Goal: Navigation & Orientation: Find specific page/section

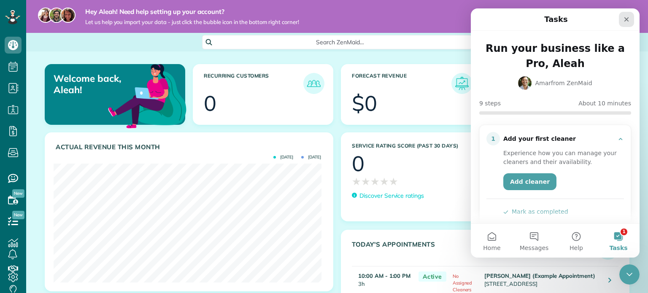
click at [624, 18] on icon "Close" at bounding box center [626, 19] width 5 height 5
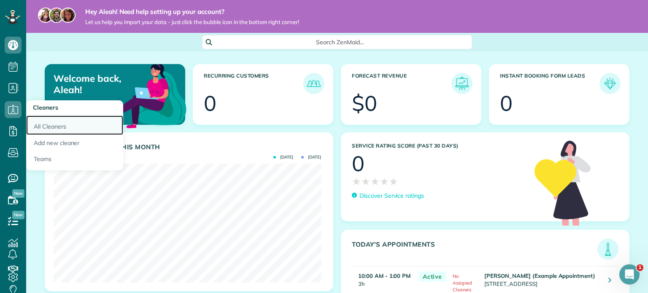
click at [46, 126] on link "All Cleaners" at bounding box center [74, 125] width 97 height 19
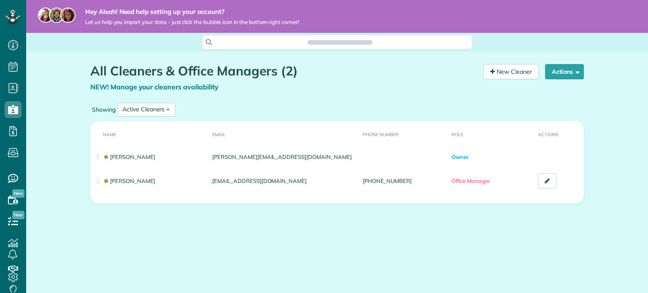
scroll to position [4, 4]
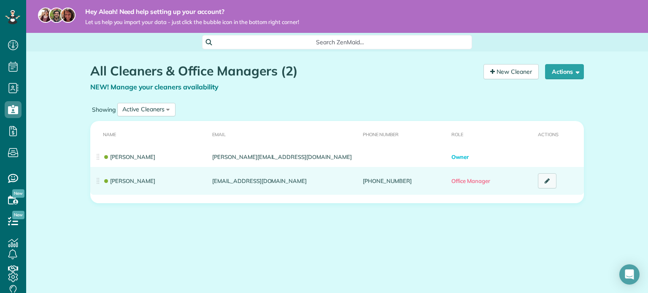
click at [548, 184] on icon at bounding box center [547, 181] width 5 height 6
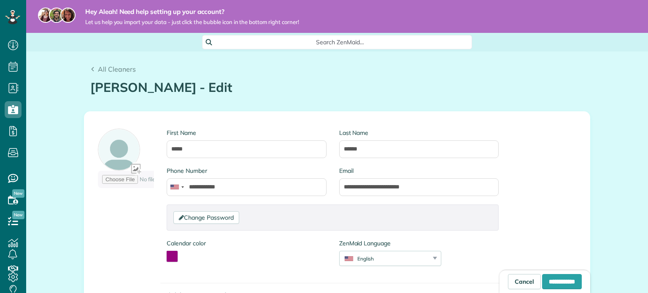
scroll to position [4, 4]
type input "**********"
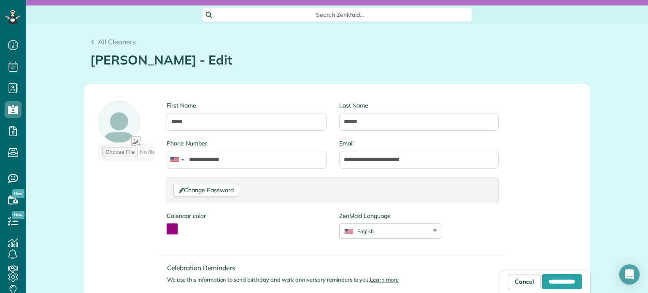
scroll to position [84, 0]
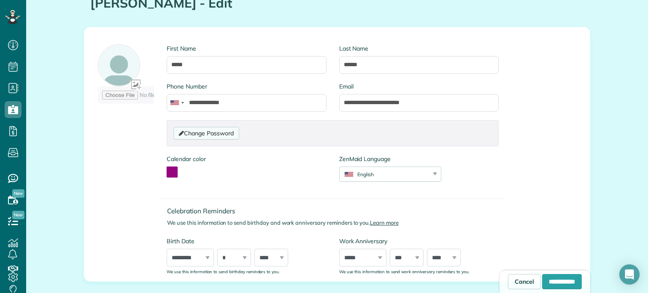
click at [206, 134] on link "Change Password" at bounding box center [205, 133] width 65 height 13
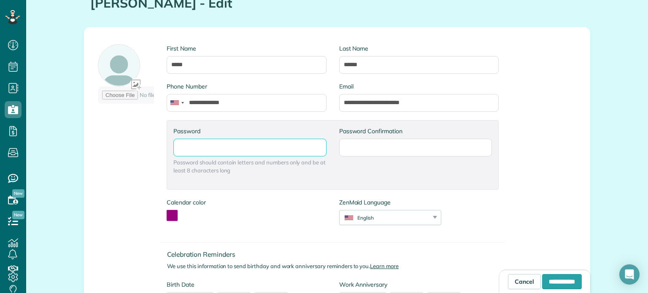
click at [231, 150] on input "Password" at bounding box center [249, 148] width 153 height 18
type input "**********"
click at [378, 151] on input "Password Confirmation" at bounding box center [415, 148] width 153 height 18
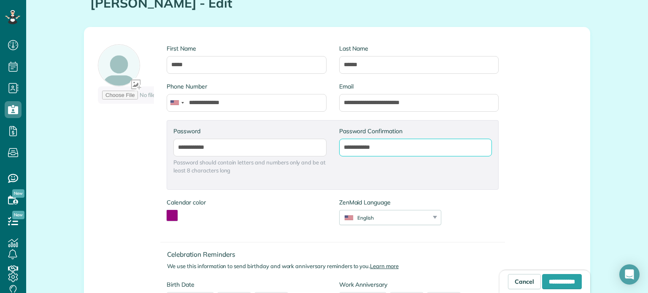
type input "**********"
click at [284, 178] on div "**********" at bounding box center [249, 155] width 165 height 56
click at [170, 216] on button "toggle color picker dialog" at bounding box center [172, 215] width 11 height 11
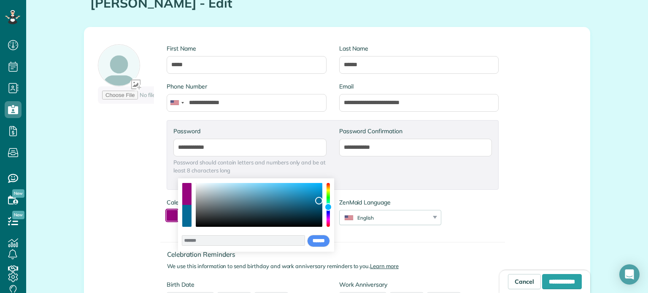
click at [330, 207] on div "color picker dialog" at bounding box center [328, 205] width 3 height 44
click at [331, 206] on div "color picker dialog" at bounding box center [328, 207] width 8 height 8
click at [311, 188] on div "color picker dialog" at bounding box center [259, 205] width 127 height 44
click at [311, 188] on div "color picker dialog" at bounding box center [311, 188] width 8 height 8
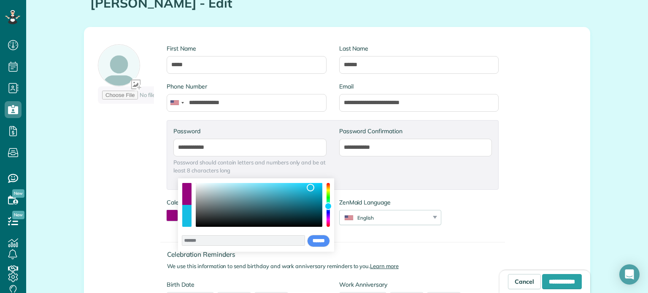
click at [189, 215] on div "color picker dialog" at bounding box center [186, 216] width 9 height 22
click at [187, 218] on div "color picker dialog" at bounding box center [186, 216] width 9 height 22
type input "*******"
drag, startPoint x: 312, startPoint y: 191, endPoint x: 320, endPoint y: 186, distance: 9.1
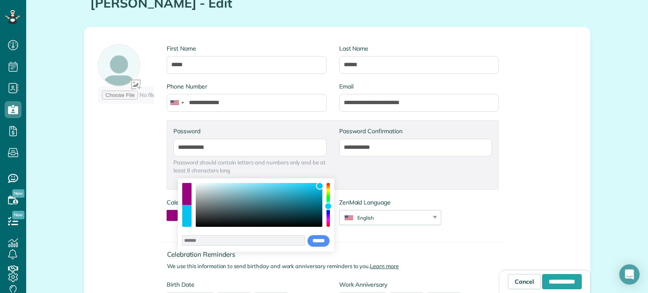
click at [320, 186] on div "color picker dialog" at bounding box center [320, 186] width 8 height 8
click at [319, 244] on input "******" at bounding box center [318, 241] width 23 height 13
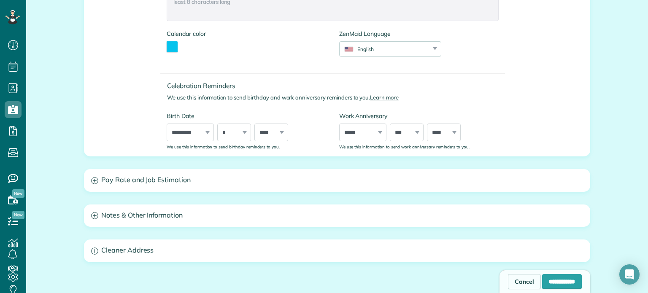
scroll to position [295, 0]
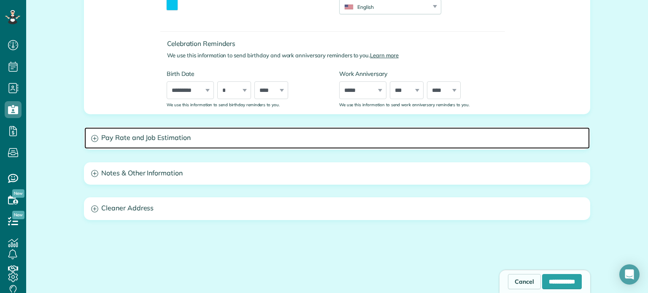
click at [91, 136] on icon at bounding box center [94, 138] width 7 height 7
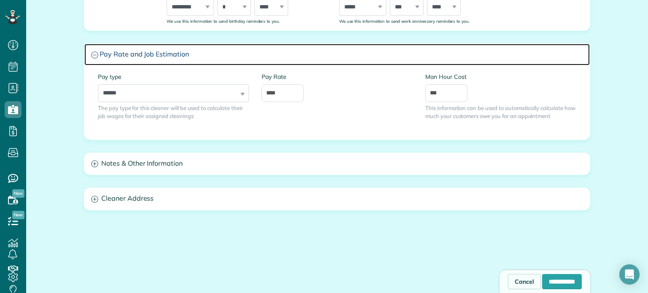
scroll to position [380, 0]
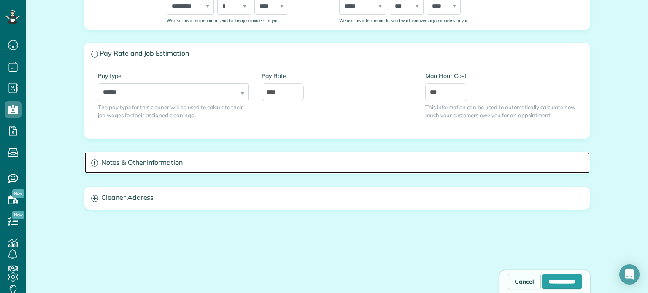
click at [93, 162] on icon at bounding box center [94, 162] width 7 height 7
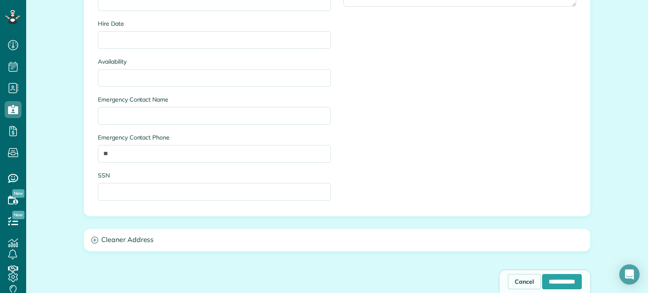
scroll to position [675, 0]
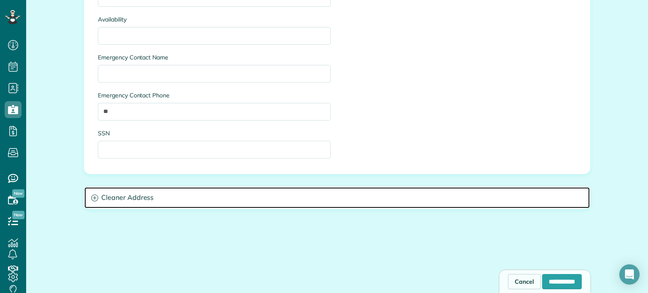
click at [111, 197] on h3 "Cleaner Address" at bounding box center [336, 198] width 505 height 22
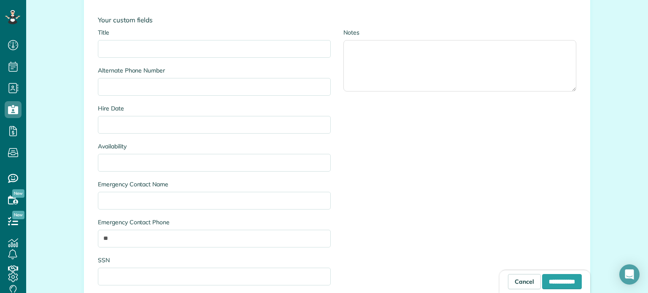
scroll to position [548, 0]
click at [150, 199] on input "Emergency Contact Name" at bounding box center [214, 201] width 233 height 18
type input "*"
type input "**********"
click at [126, 240] on input "**" at bounding box center [214, 239] width 233 height 18
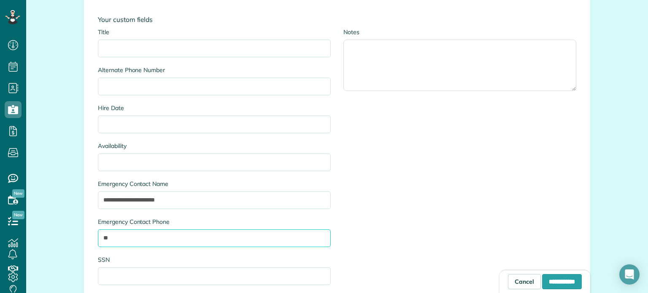
type input "*"
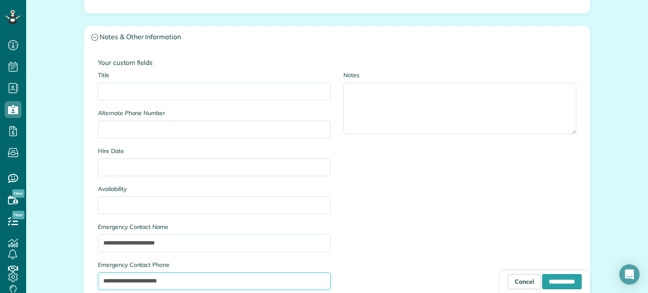
scroll to position [586, 0]
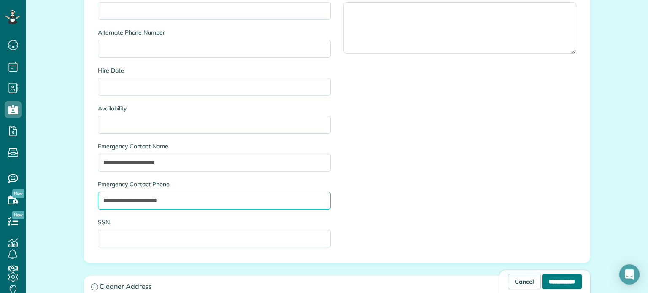
type input "**********"
click at [542, 282] on input "**********" at bounding box center [562, 281] width 40 height 15
type input "**********"
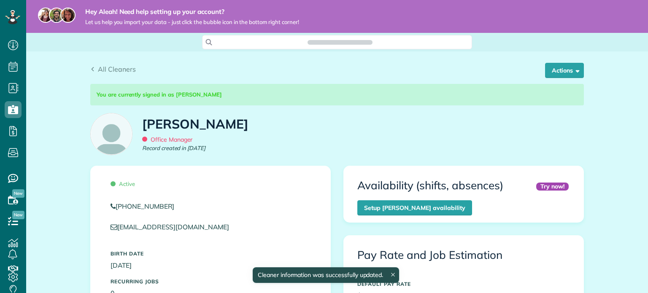
scroll to position [153, 0]
click at [559, 134] on div "You are currently signed in as Aleah Newlin Aleah Newlin Office Manager Record …" at bounding box center [337, 123] width 506 height 85
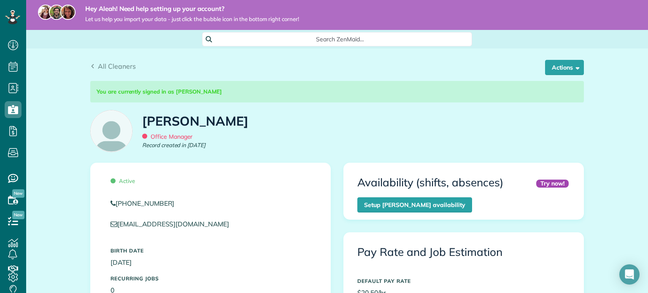
scroll to position [0, 0]
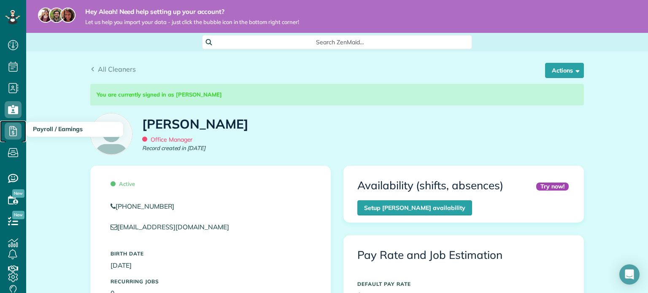
click at [14, 130] on icon at bounding box center [13, 131] width 17 height 17
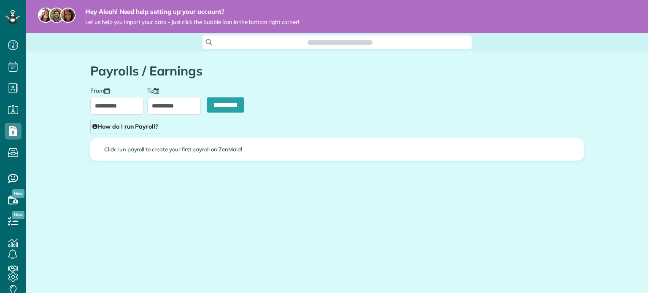
scroll to position [4, 4]
type input "**********"
click at [135, 131] on link "How do I run Payroll?" at bounding box center [125, 126] width 70 height 15
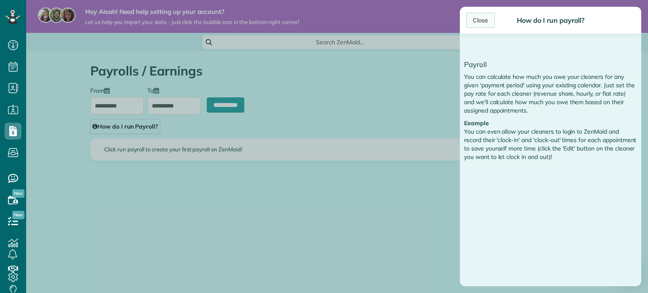
click at [479, 22] on div "Close" at bounding box center [480, 20] width 29 height 15
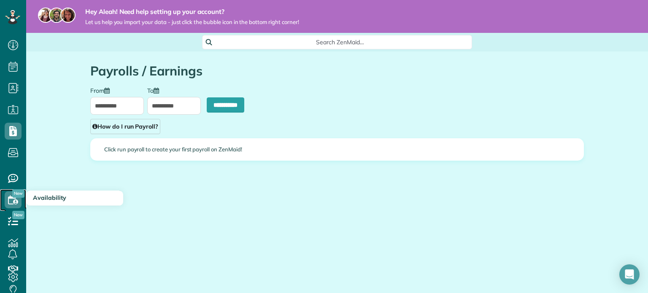
click at [12, 198] on use at bounding box center [13, 199] width 10 height 9
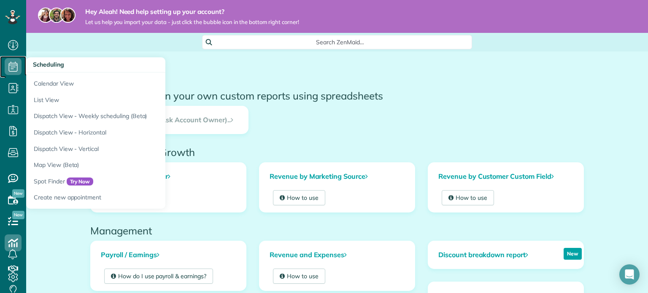
click at [16, 67] on icon at bounding box center [13, 66] width 17 height 17
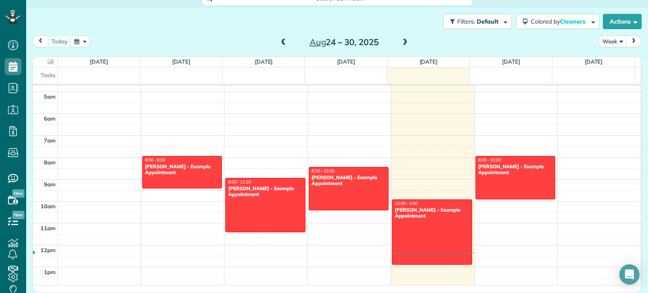
scroll to position [84, 0]
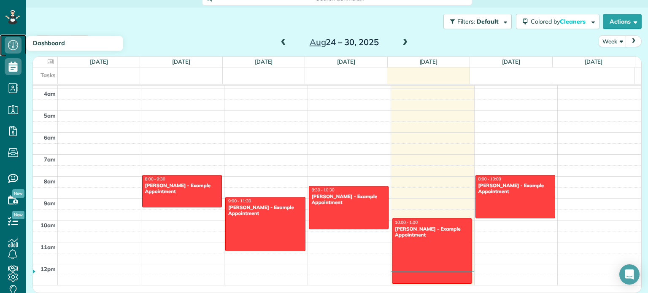
click at [15, 47] on icon at bounding box center [13, 45] width 17 height 17
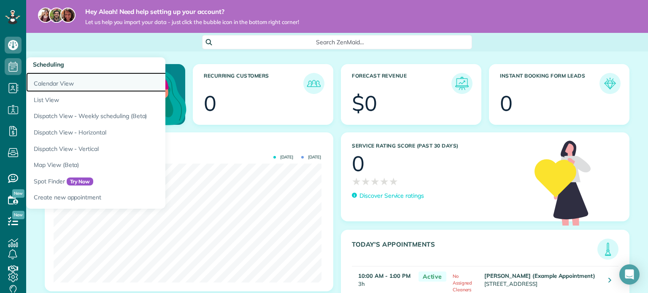
click at [43, 89] on link "Calendar View" at bounding box center [131, 82] width 211 height 19
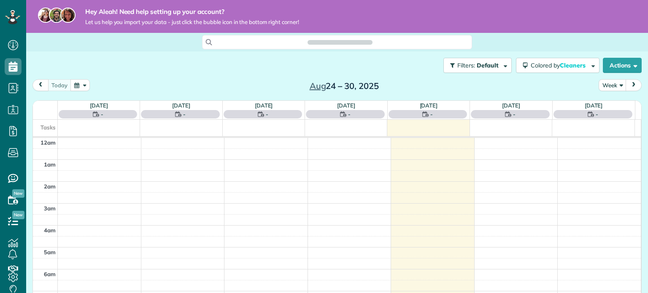
scroll to position [153, 0]
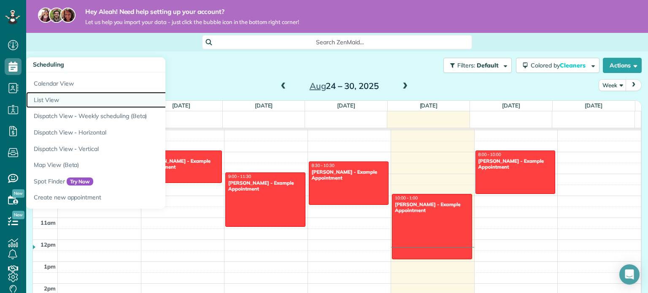
click at [51, 95] on link "List View" at bounding box center [131, 100] width 211 height 16
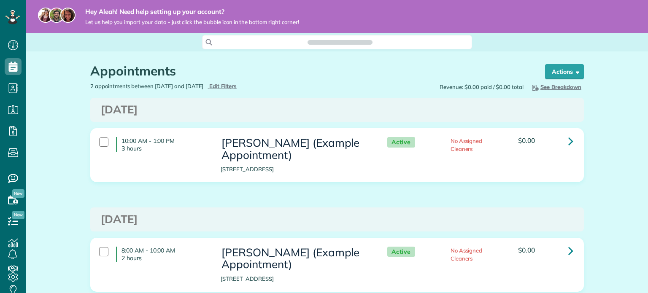
scroll to position [4, 4]
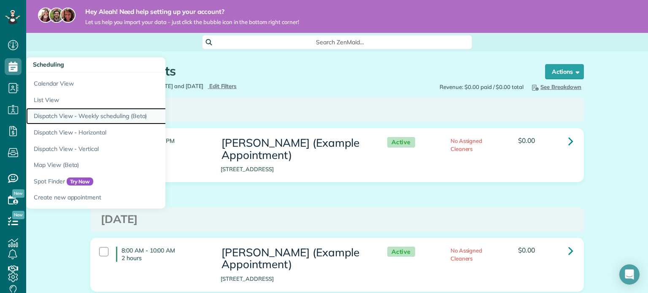
click at [67, 114] on link "Dispatch View - Weekly scheduling (Beta)" at bounding box center [131, 116] width 211 height 16
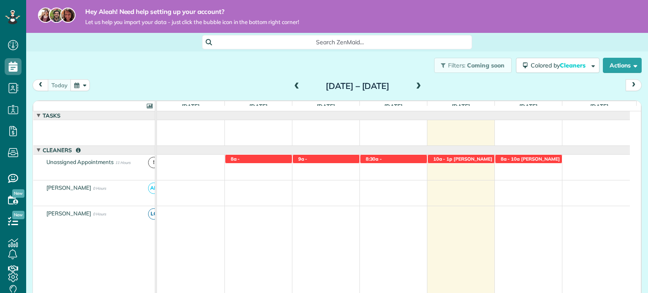
scroll to position [4, 4]
click at [187, 76] on div "Filters: Coming soon Colored by Cleaners Color by Cleaner Color by Team Color b…" at bounding box center [337, 65] width 622 height 28
click at [140, 60] on div "Filters: Coming soon Colored by Cleaners Color by Cleaner Color by Team Color b…" at bounding box center [337, 65] width 622 height 28
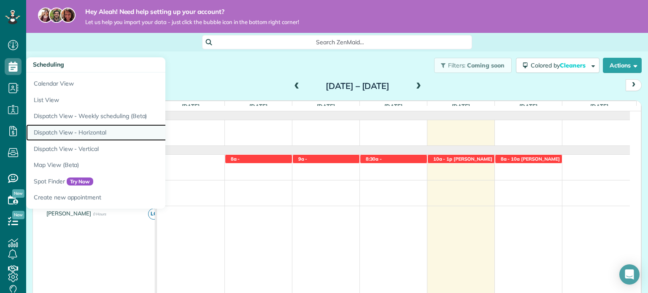
click at [62, 134] on link "Dispatch View - Horizontal" at bounding box center [131, 132] width 211 height 16
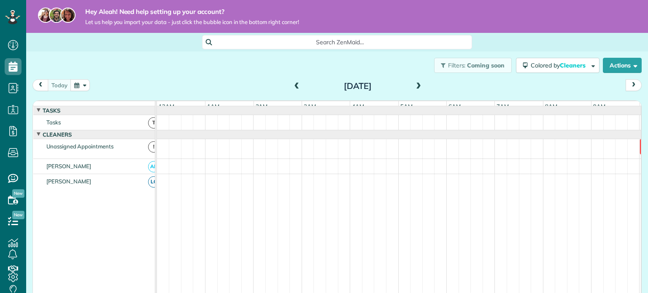
scroll to position [0, 290]
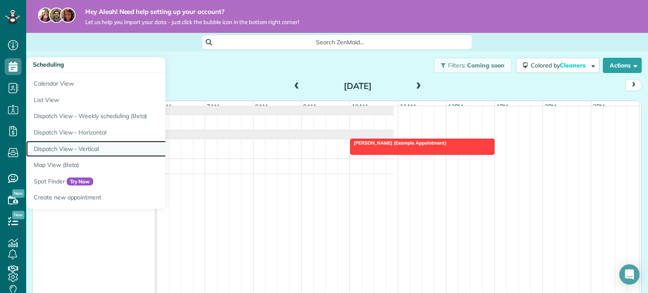
click at [73, 146] on link "Dispatch View - Vertical" at bounding box center [131, 149] width 211 height 16
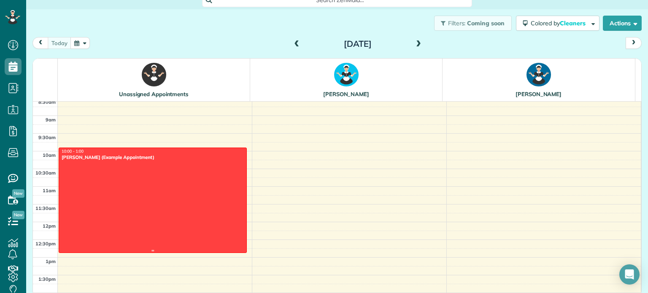
scroll to position [253, 0]
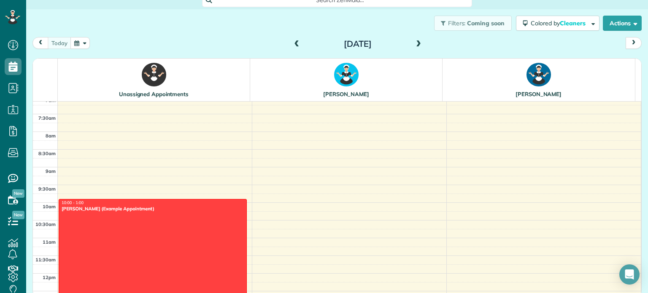
click at [292, 39] on span at bounding box center [296, 44] width 9 height 13
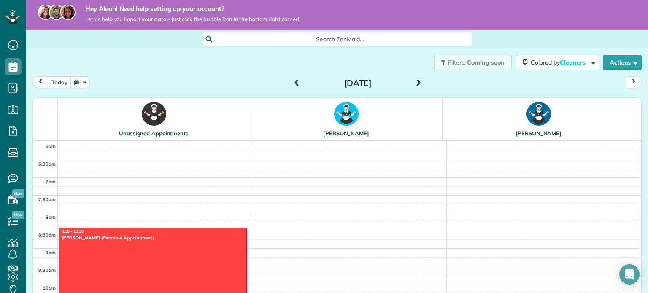
scroll to position [0, 0]
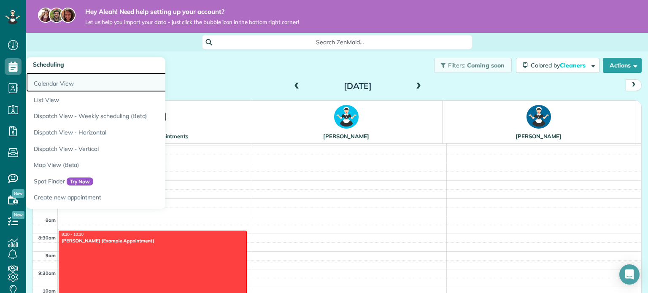
click at [52, 89] on link "Calendar View" at bounding box center [131, 82] width 211 height 19
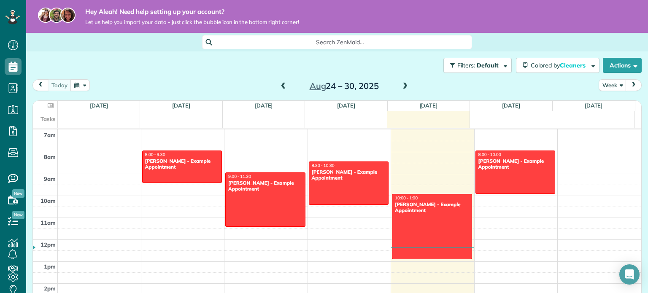
scroll to position [44, 0]
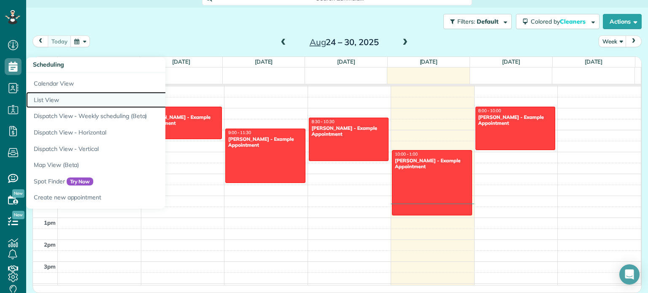
click at [40, 98] on link "List View" at bounding box center [131, 100] width 211 height 16
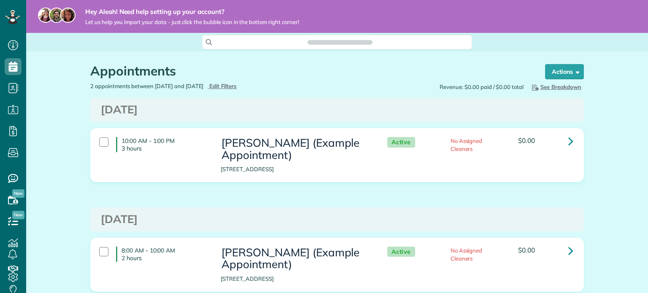
scroll to position [4, 4]
click at [246, 42] on span "Search ZenMaid…" at bounding box center [340, 42] width 257 height 8
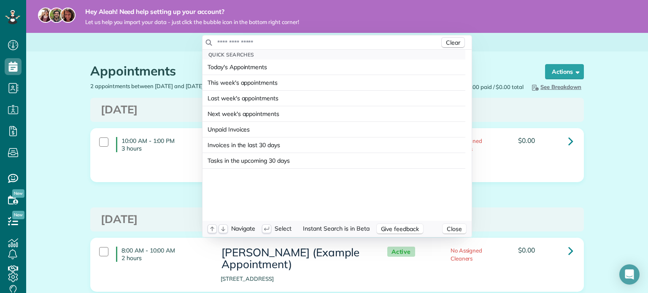
click at [256, 41] on input "text" at bounding box center [328, 42] width 223 height 8
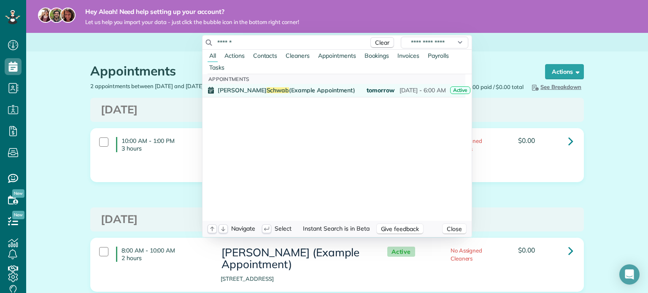
type input "******"
click at [267, 91] on span "Schwab" at bounding box center [278, 90] width 23 height 8
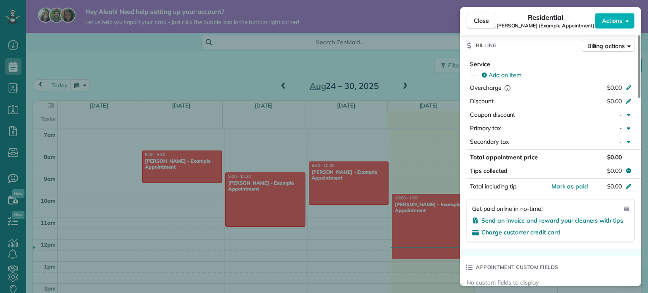
scroll to position [422, 0]
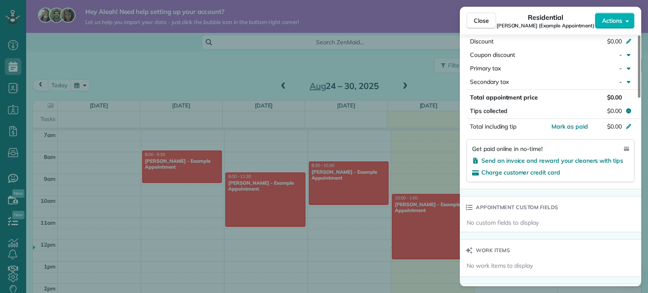
click at [439, 15] on div "Close Residential Chris Schwab (Example Appointment) Actions Status Active Chri…" at bounding box center [324, 146] width 648 height 293
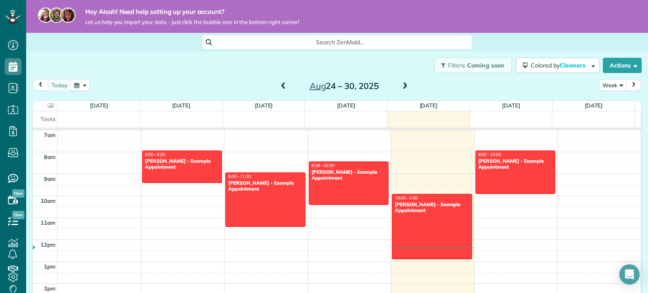
click at [350, 44] on span "Search ZenMaid…" at bounding box center [340, 42] width 257 height 8
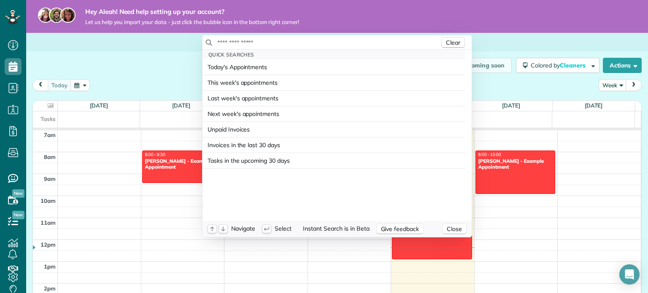
click at [350, 44] on input "text" at bounding box center [328, 42] width 223 height 8
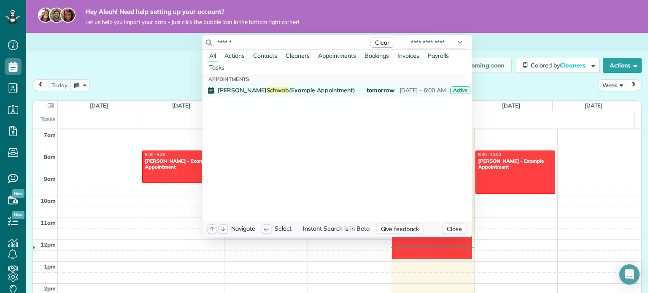
type input "******"
click at [286, 93] on span "Chris Schwab (Example Appointment)" at bounding box center [286, 90] width 137 height 6
click at [267, 88] on span "Schwab" at bounding box center [278, 90] width 23 height 8
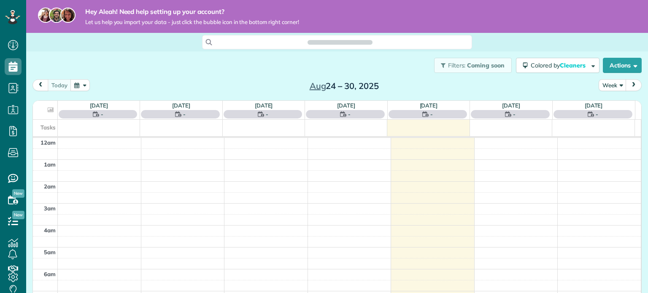
scroll to position [153, 0]
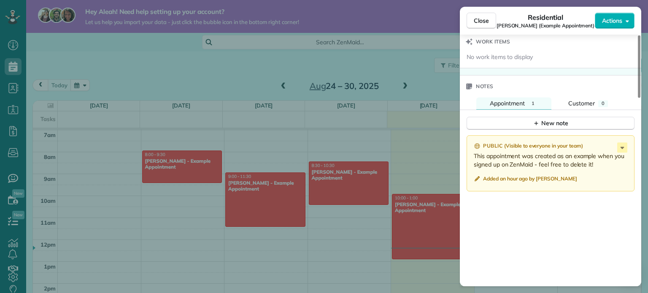
scroll to position [716, 0]
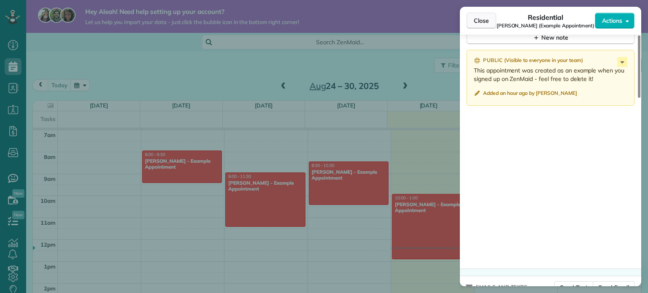
click at [482, 24] on span "Close" at bounding box center [481, 20] width 15 height 8
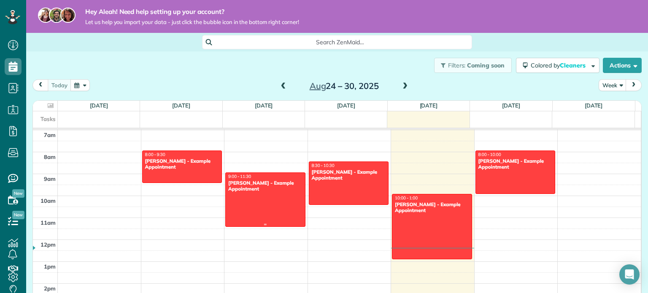
click at [251, 204] on div at bounding box center [265, 200] width 79 height 54
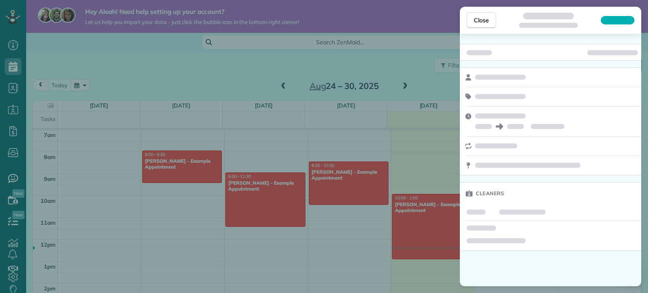
click at [251, 204] on div "Close Cleaners" at bounding box center [324, 146] width 648 height 293
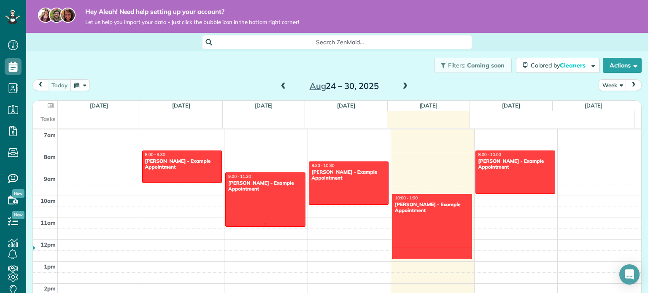
click at [251, 204] on div at bounding box center [265, 200] width 79 height 54
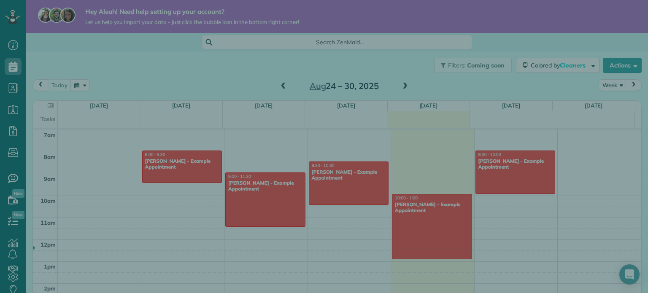
click at [251, 204] on div at bounding box center [324, 146] width 648 height 293
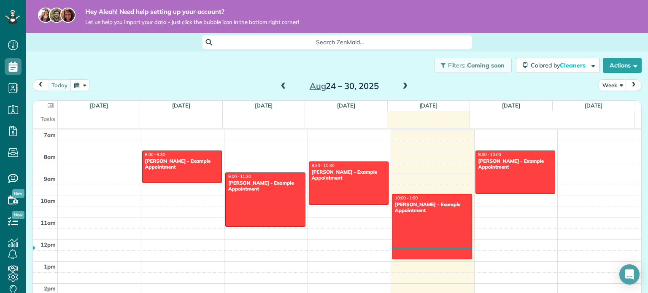
click at [251, 204] on div at bounding box center [265, 200] width 79 height 54
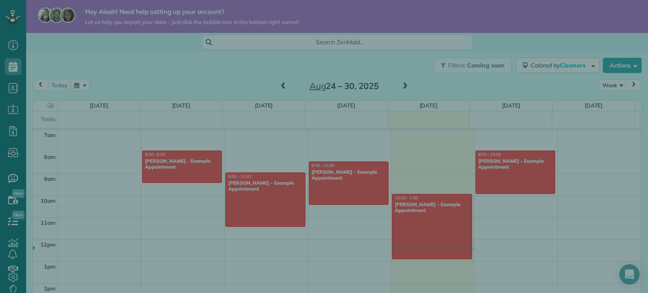
click at [251, 204] on div "Close Residential Carolyn Arellano (Example Appointment) Actions Status Active …" at bounding box center [324, 146] width 648 height 293
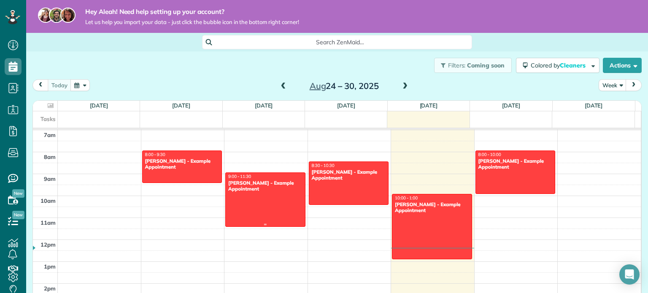
click at [262, 198] on div at bounding box center [265, 200] width 79 height 54
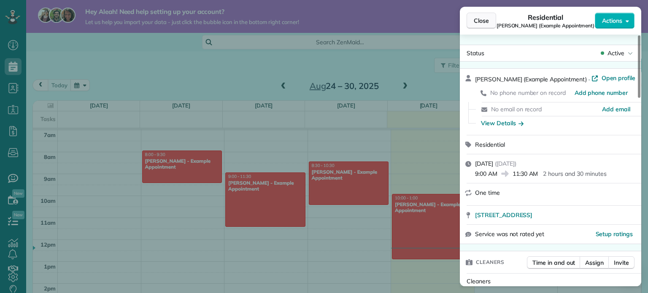
click at [471, 20] on button "Close" at bounding box center [482, 21] width 30 height 16
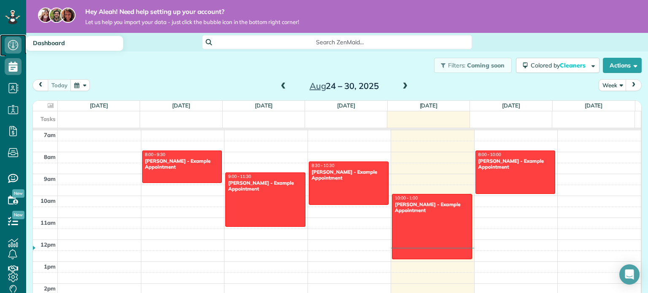
click at [15, 49] on icon at bounding box center [13, 45] width 17 height 17
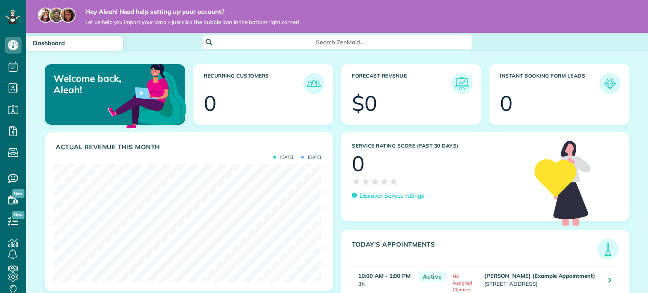
scroll to position [119, 267]
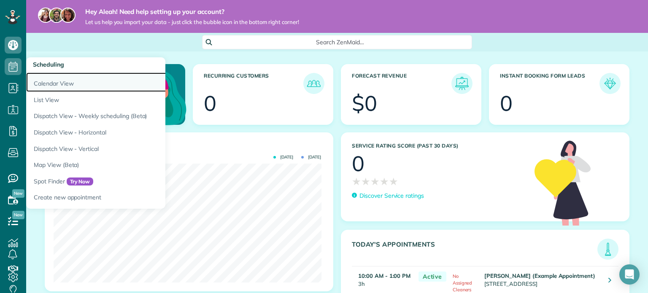
click at [58, 88] on link "Calendar View" at bounding box center [131, 82] width 211 height 19
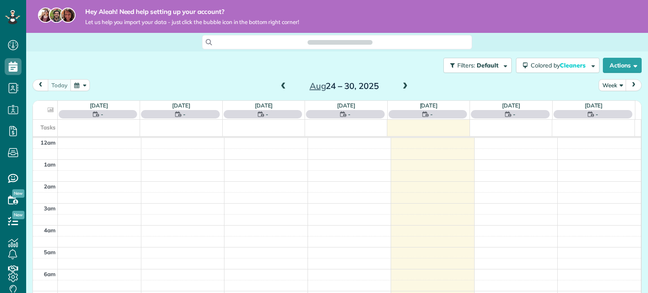
scroll to position [153, 0]
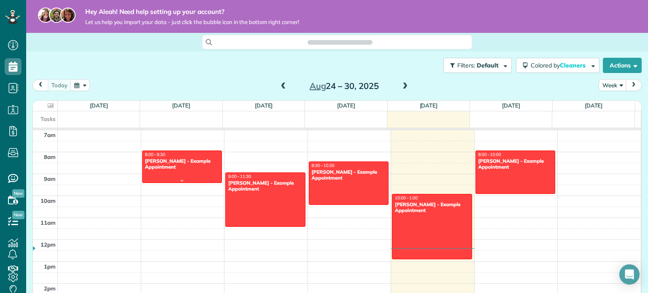
click at [178, 175] on div at bounding box center [182, 167] width 79 height 32
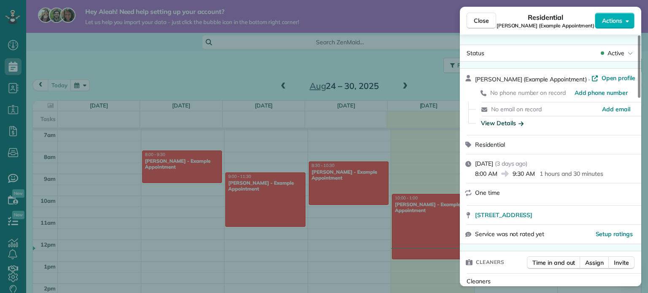
click at [512, 125] on div "View Details" at bounding box center [502, 123] width 43 height 8
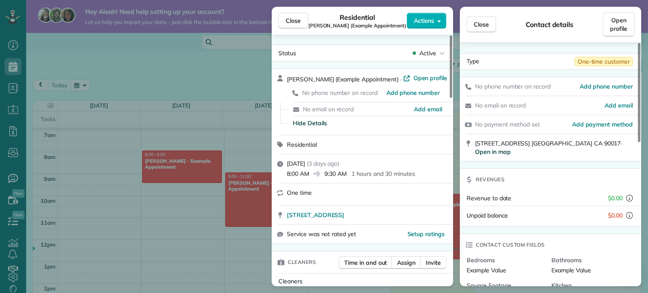
click at [487, 155] on span "Open in map" at bounding box center [493, 152] width 36 height 8
click at [11, 48] on div "Close Residential Debbie Sardone (Example Appointment) Actions Status Active De…" at bounding box center [324, 146] width 648 height 293
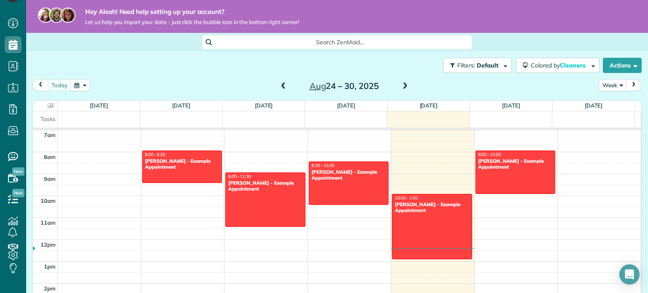
scroll to position [33, 0]
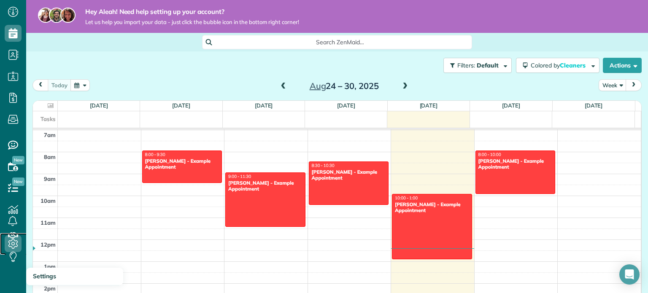
click at [9, 243] on use at bounding box center [13, 244] width 10 height 10
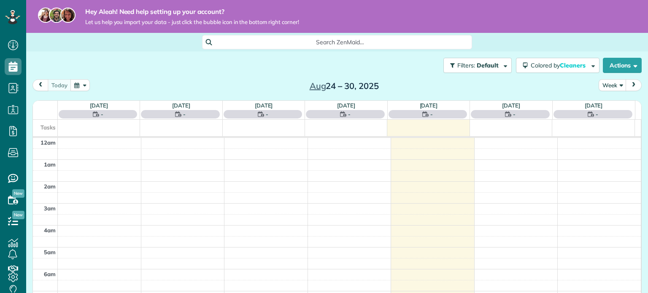
scroll to position [153, 0]
